Goal: Task Accomplishment & Management: Complete application form

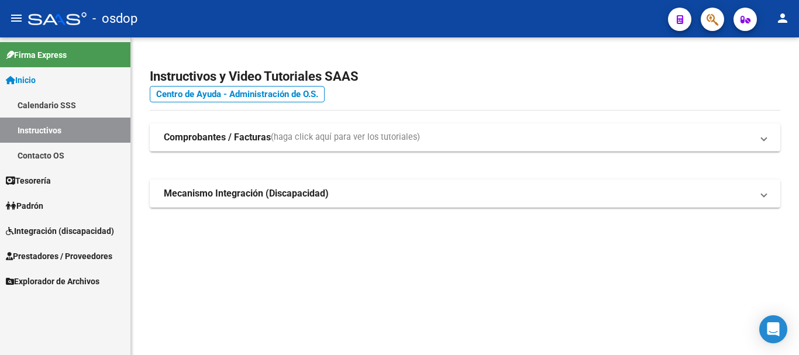
click at [60, 255] on span "Prestadores / Proveedores" at bounding box center [59, 256] width 107 height 13
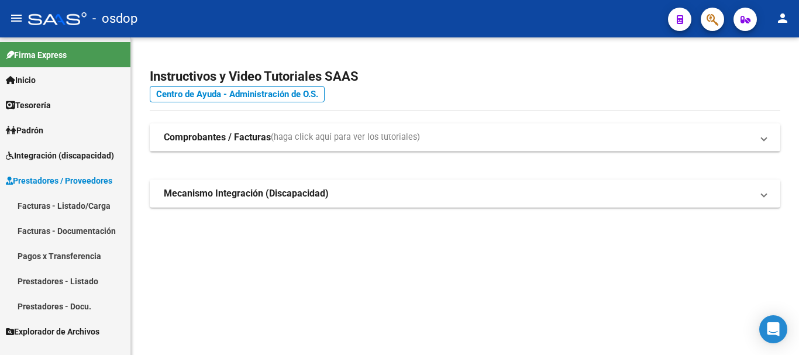
click at [66, 208] on link "Facturas - Listado/Carga" at bounding box center [65, 205] width 131 height 25
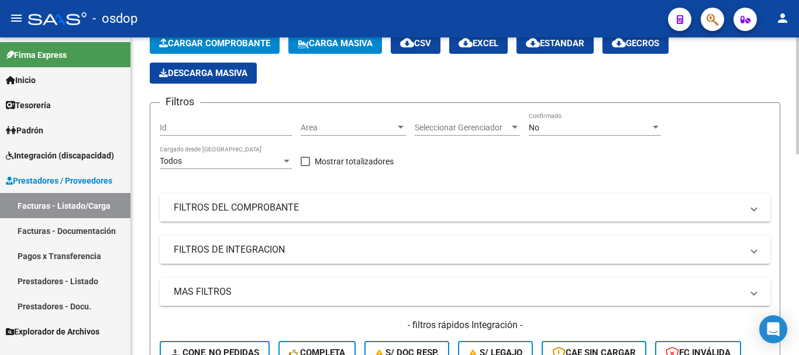
scroll to position [59, 0]
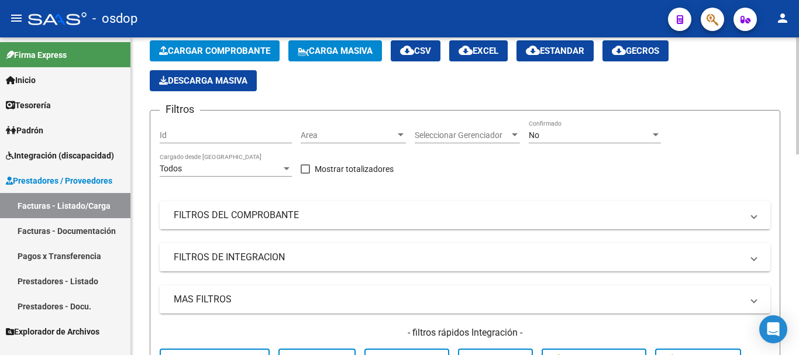
click at [262, 214] on mat-panel-title "FILTROS DEL COMPROBANTE" at bounding box center [458, 215] width 569 height 13
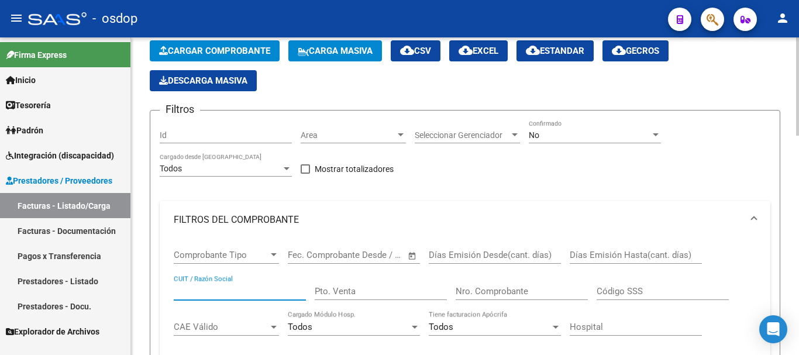
click at [239, 291] on input "CUIT / Razón Social" at bounding box center [240, 291] width 132 height 11
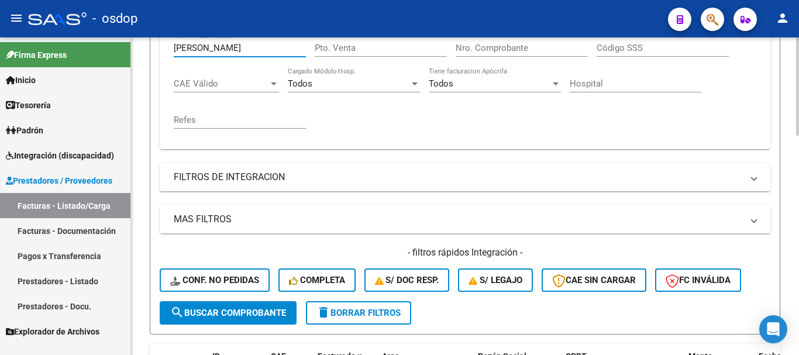
scroll to position [410, 0]
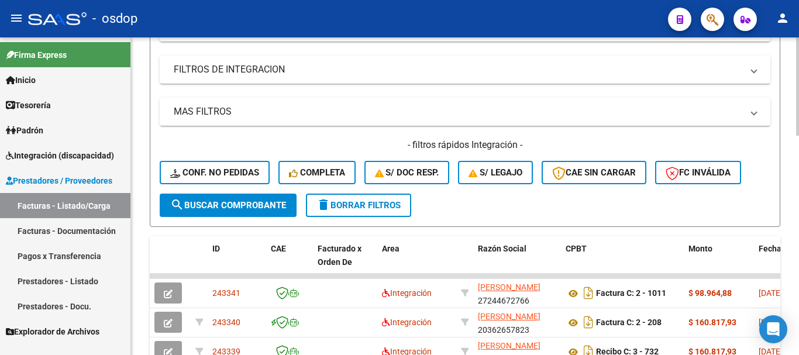
type input "[PERSON_NAME]"
click at [232, 212] on button "search Buscar Comprobante" at bounding box center [228, 205] width 137 height 23
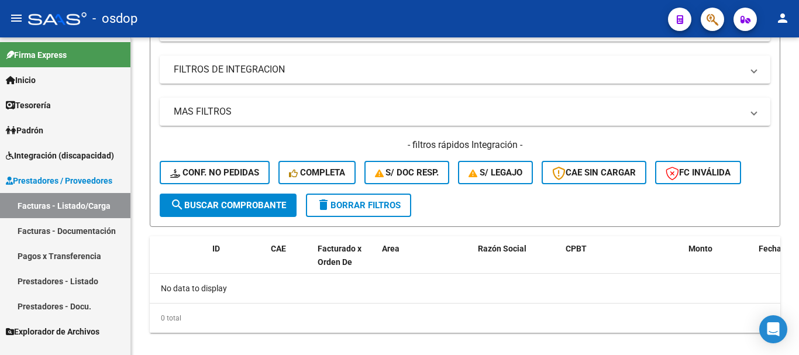
click at [65, 279] on link "Prestadores - Listado" at bounding box center [65, 281] width 131 height 25
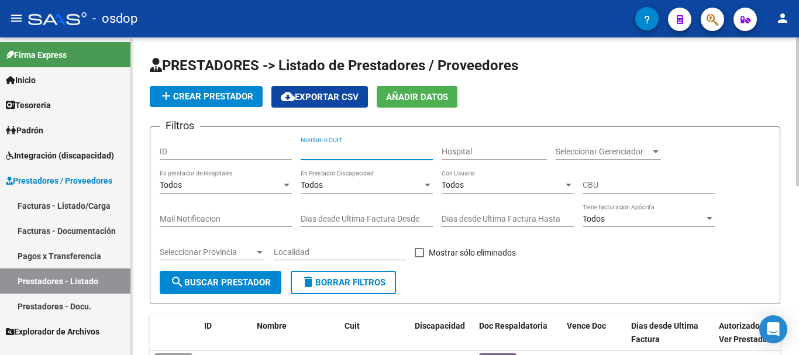
click at [372, 152] on input "Nombre o CUIT" at bounding box center [367, 152] width 132 height 10
type input "[PERSON_NAME]"
click at [221, 283] on span "search Buscar Prestador" at bounding box center [220, 282] width 101 height 11
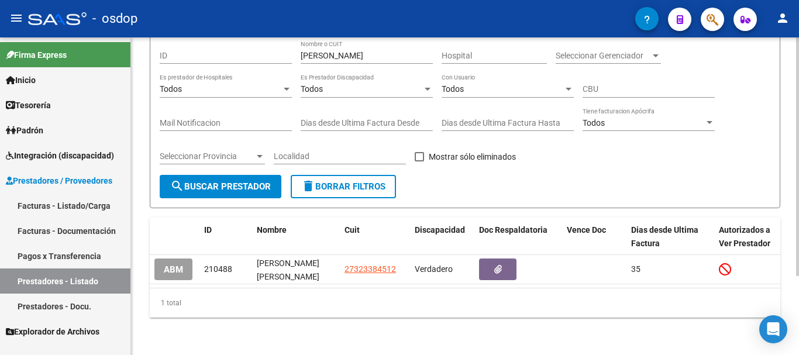
scroll to position [105, 0]
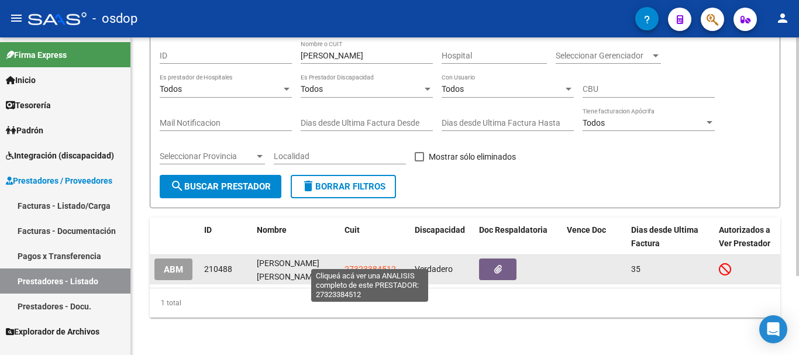
click at [358, 265] on span "27323384512" at bounding box center [370, 269] width 51 height 9
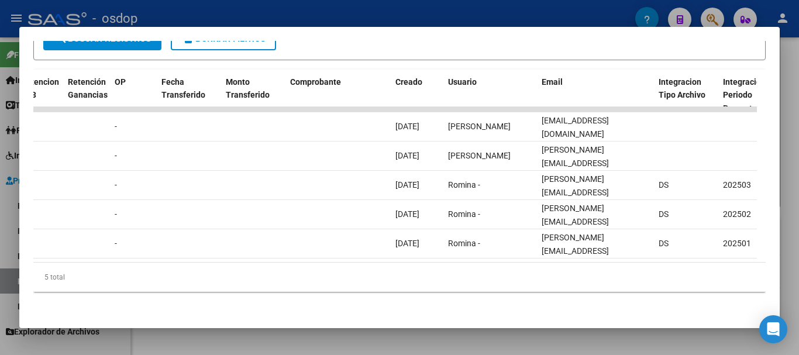
scroll to position [0, 1023]
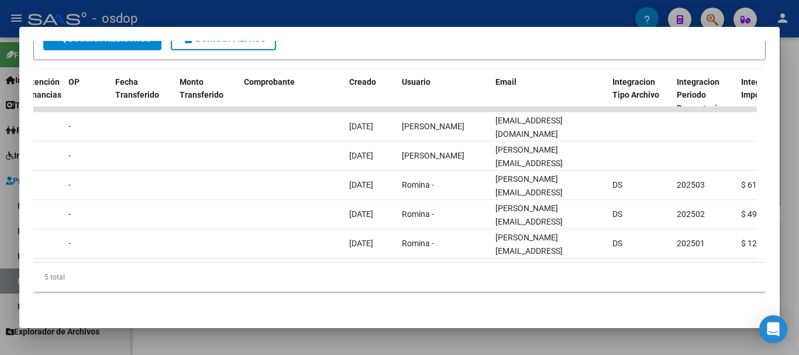
drag, startPoint x: 449, startPoint y: 267, endPoint x: 537, endPoint y: 261, distance: 88.0
click at [537, 261] on div "ID CAE Facturado x Orden De Area CPBT Monto Fecha Cpbt Fecha Recibido Hospital …" at bounding box center [399, 181] width 733 height 223
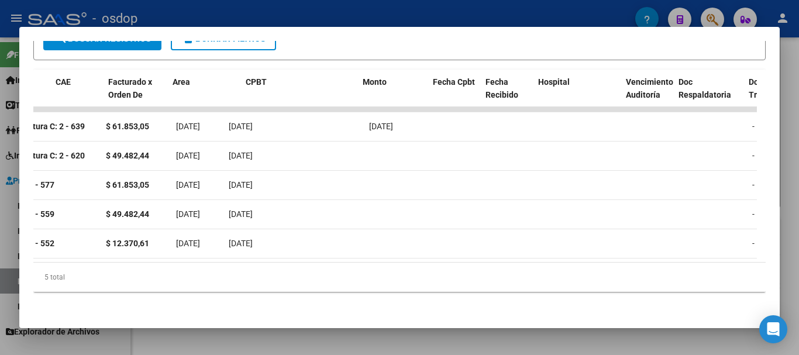
scroll to position [0, 0]
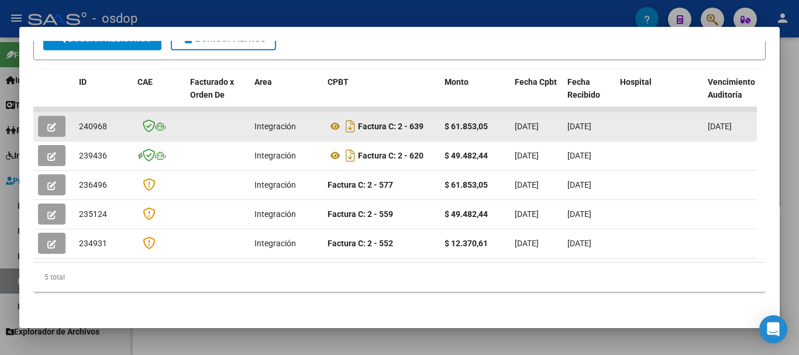
click at [44, 126] on button "button" at bounding box center [52, 126] width 28 height 21
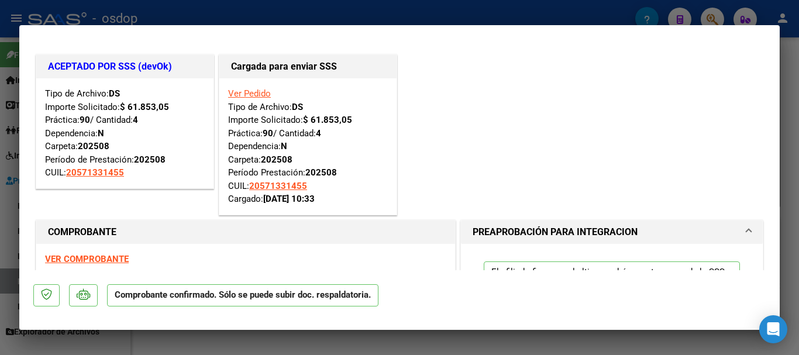
click at [400, 6] on div at bounding box center [399, 177] width 799 height 355
type input "$ 0,00"
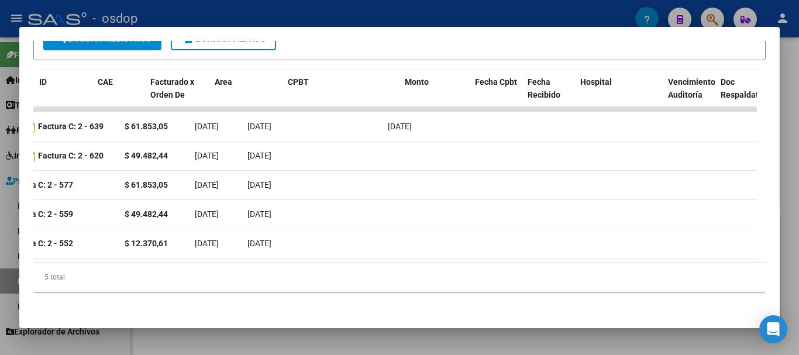
scroll to position [0, 573]
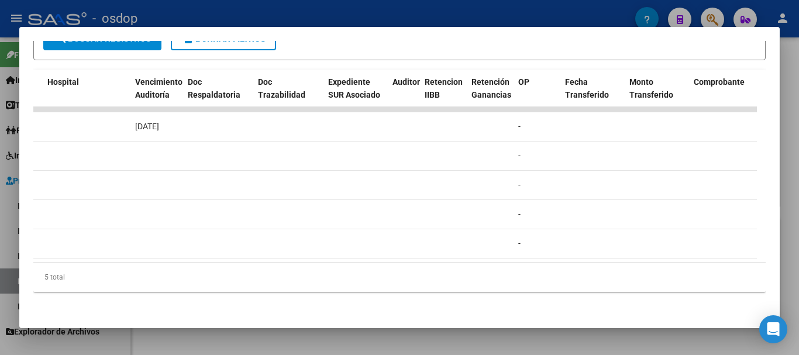
drag, startPoint x: 413, startPoint y: 264, endPoint x: 424, endPoint y: 263, distance: 11.1
click at [424, 263] on div "5 total" at bounding box center [399, 277] width 733 height 29
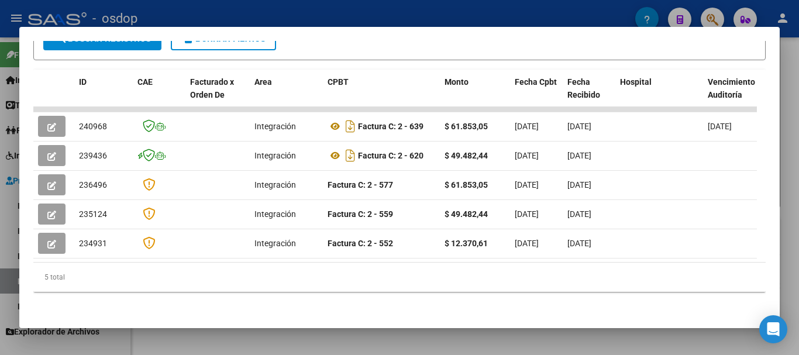
scroll to position [237, 0]
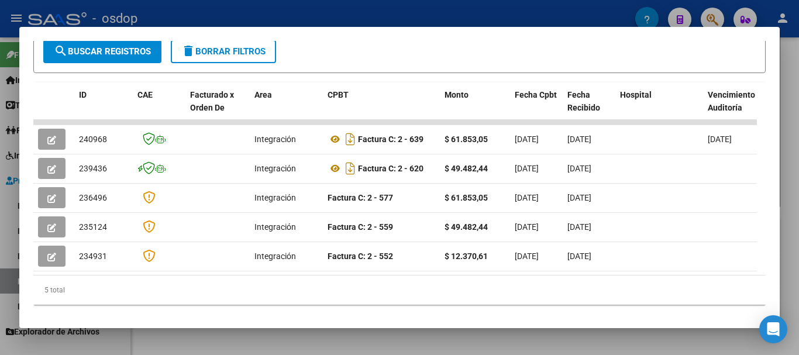
click at [784, 173] on div at bounding box center [399, 177] width 799 height 355
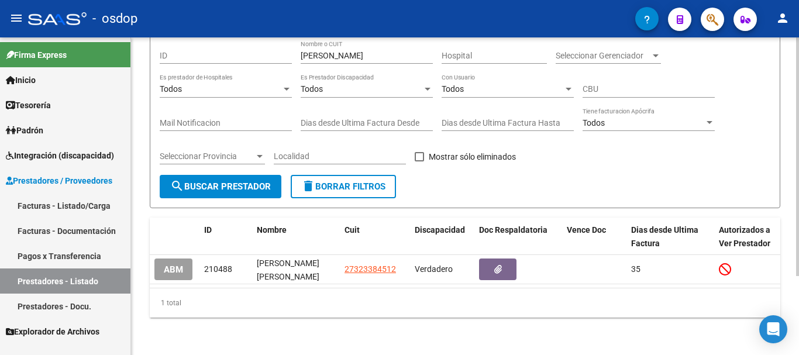
scroll to position [0, 0]
